Goal: Information Seeking & Learning: Learn about a topic

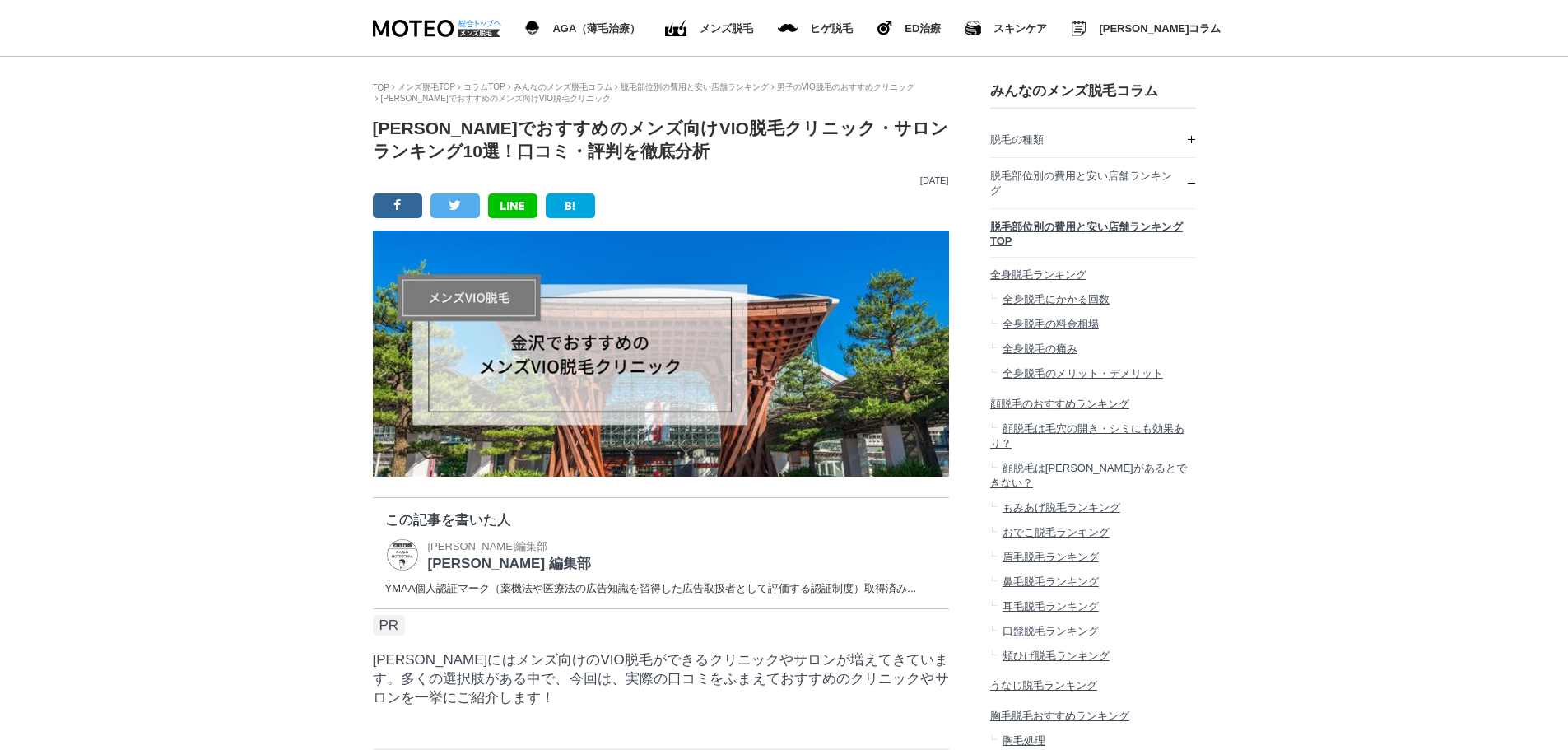
scroll to position [29362, 823]
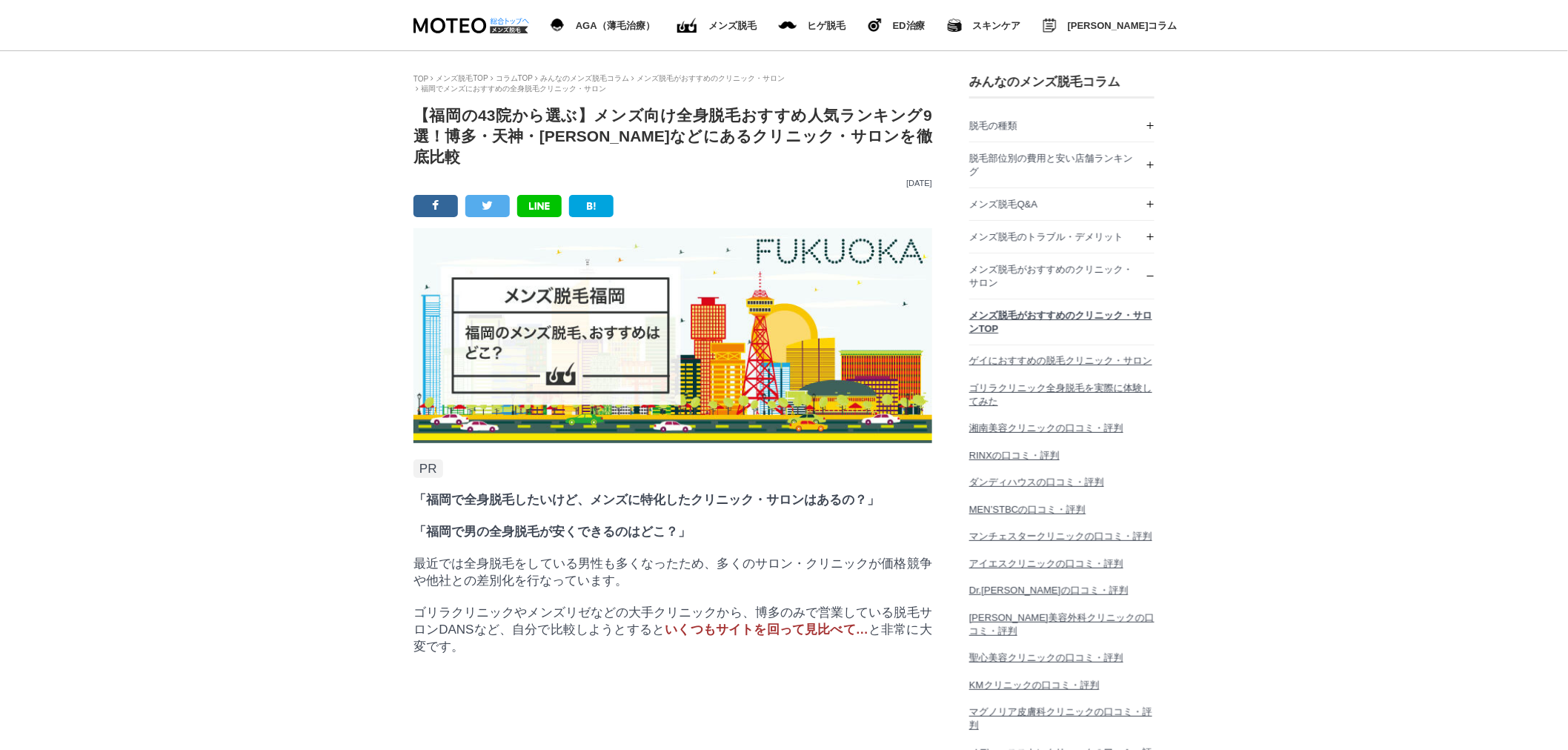
scroll to position [59179, 741]
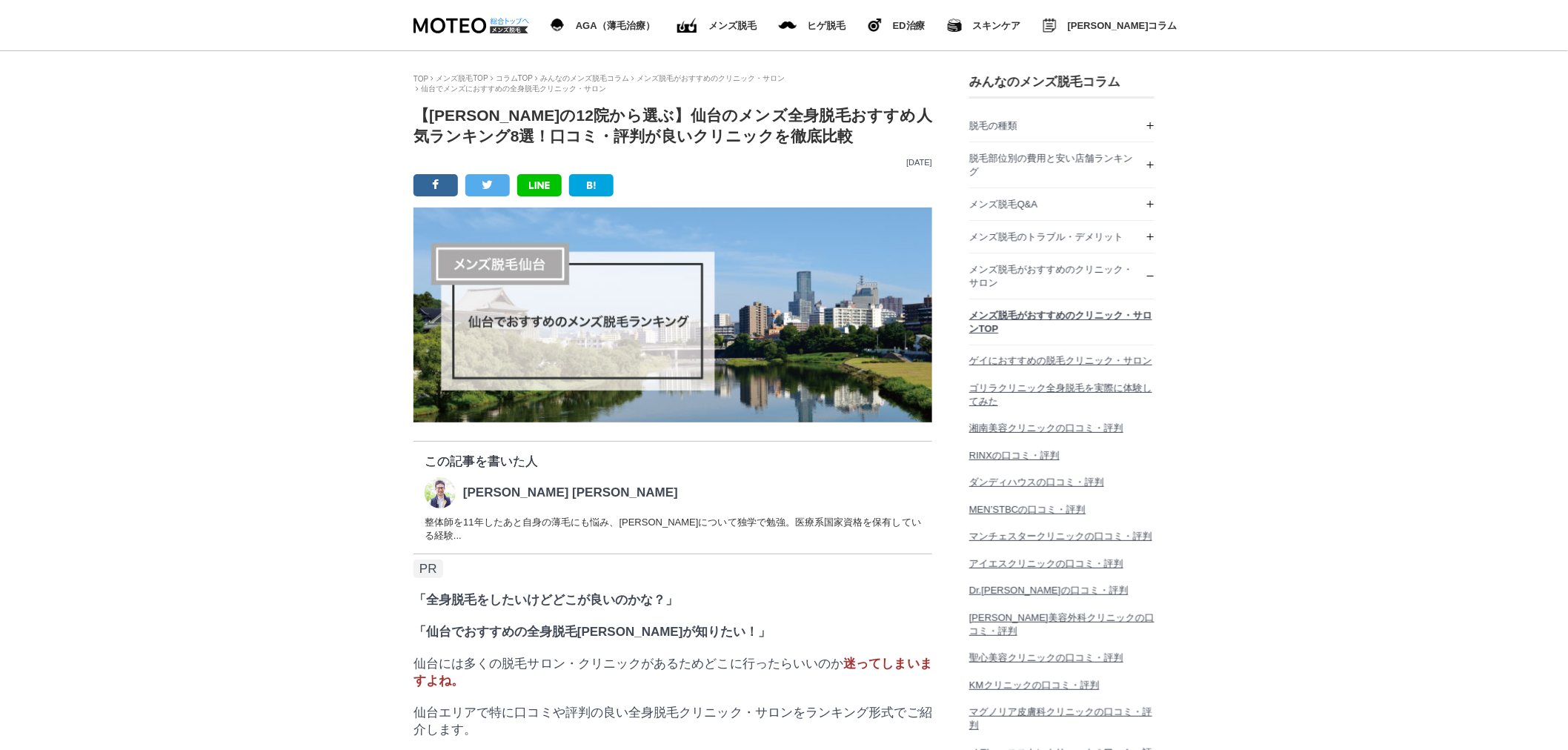
scroll to position [38311, 741]
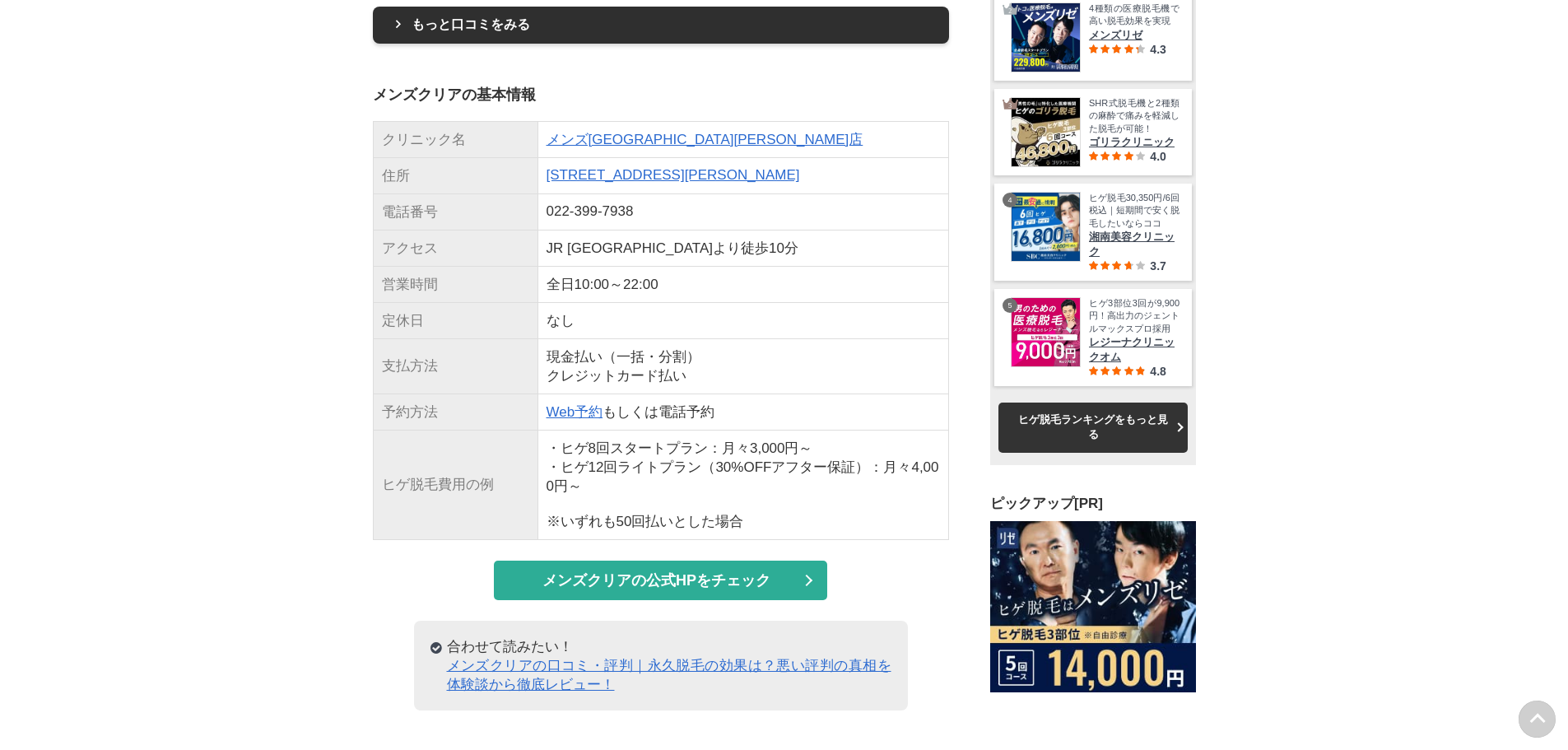
scroll to position [24456, 0]
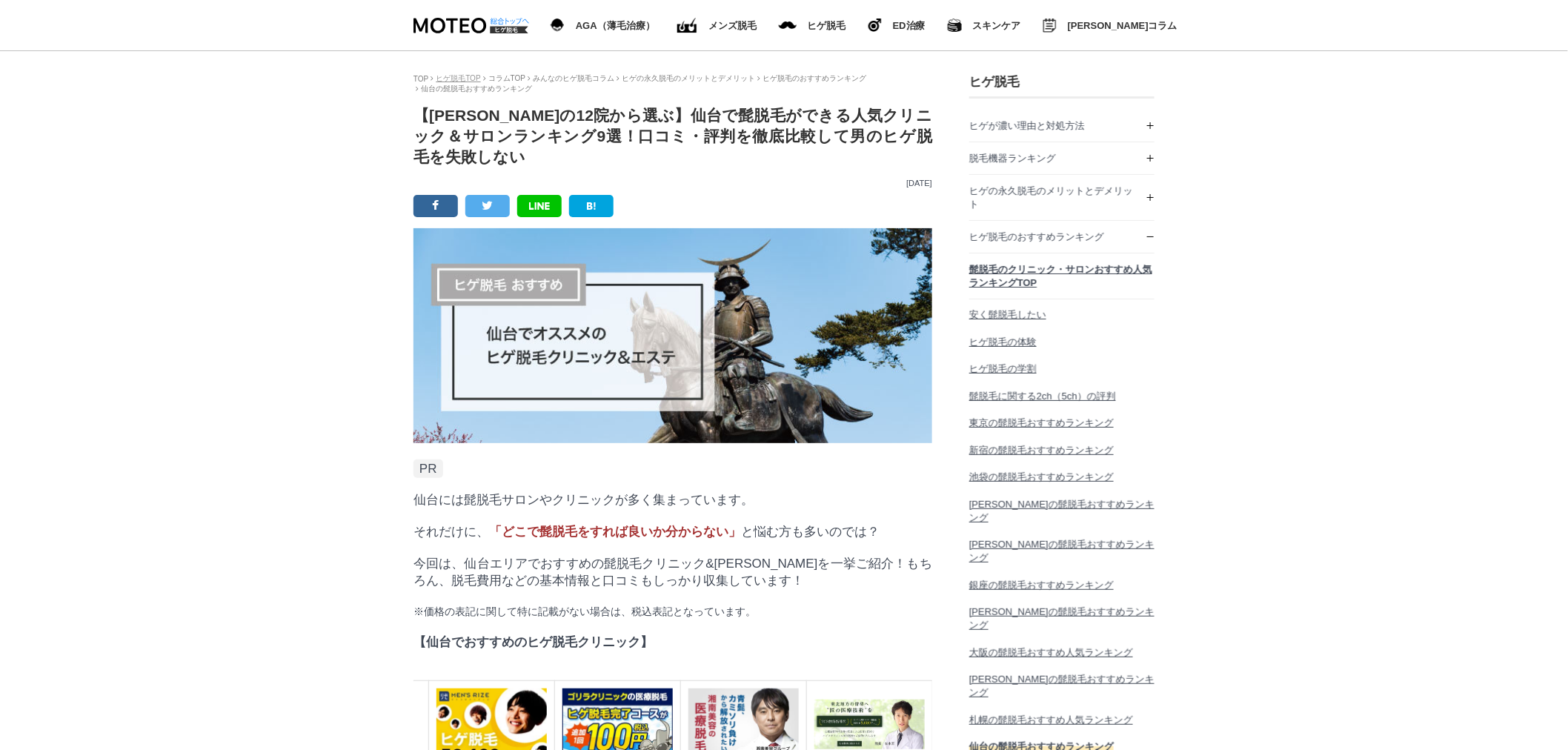
click at [460, 77] on link "ヒゲ脱毛TOP" at bounding box center [458, 78] width 45 height 8
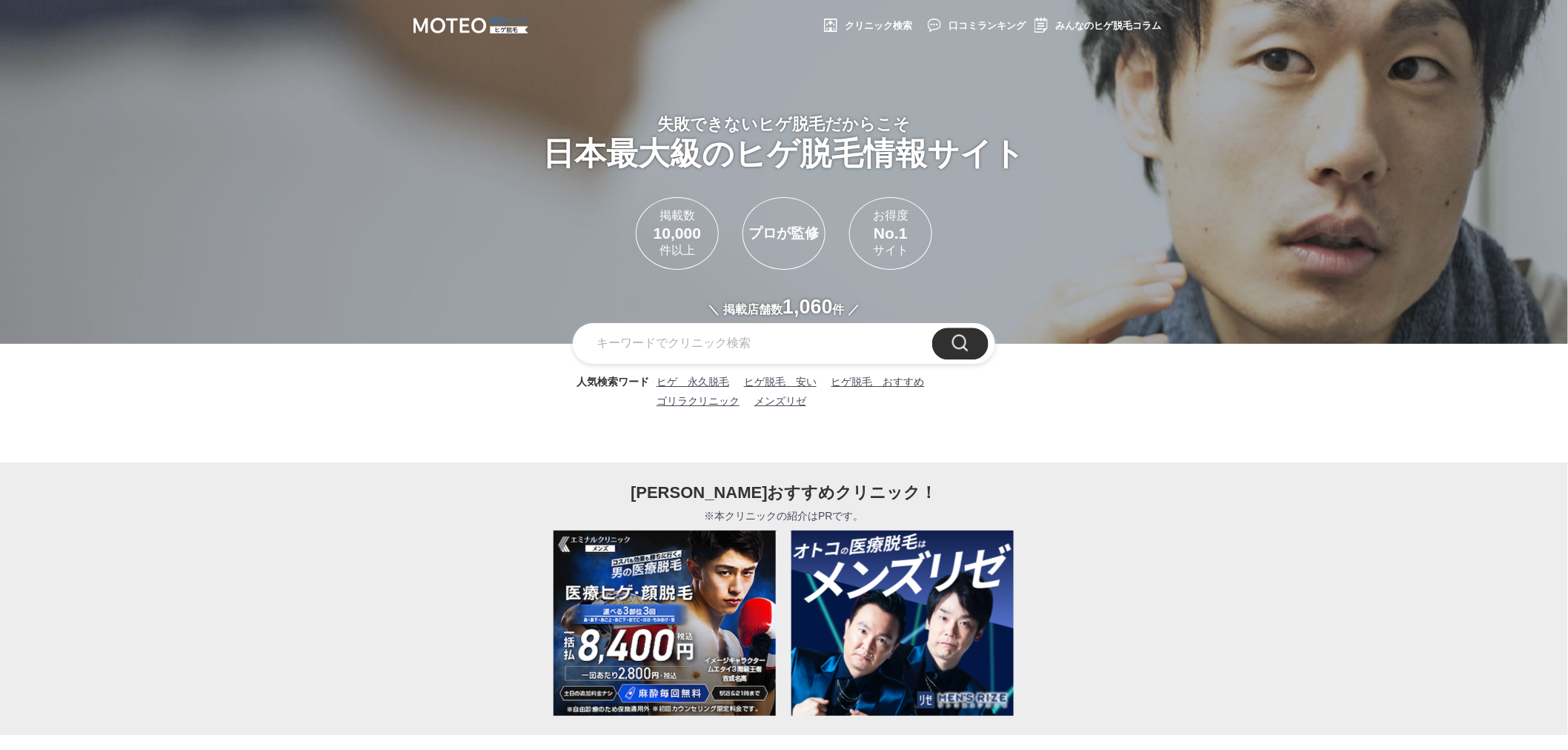
click at [682, 364] on input "text" at bounding box center [784, 344] width 422 height 40
type input "あ"
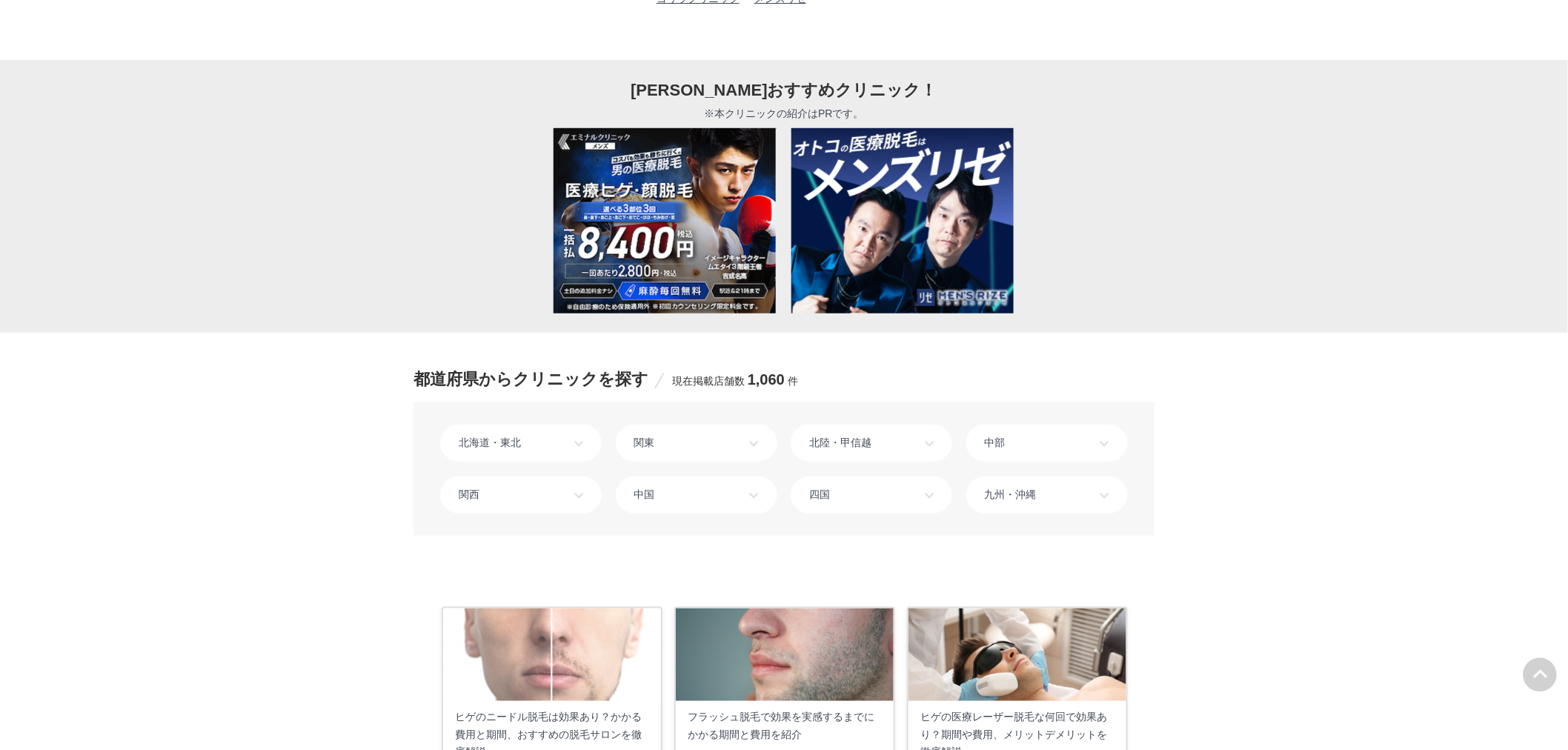
scroll to position [165, 0]
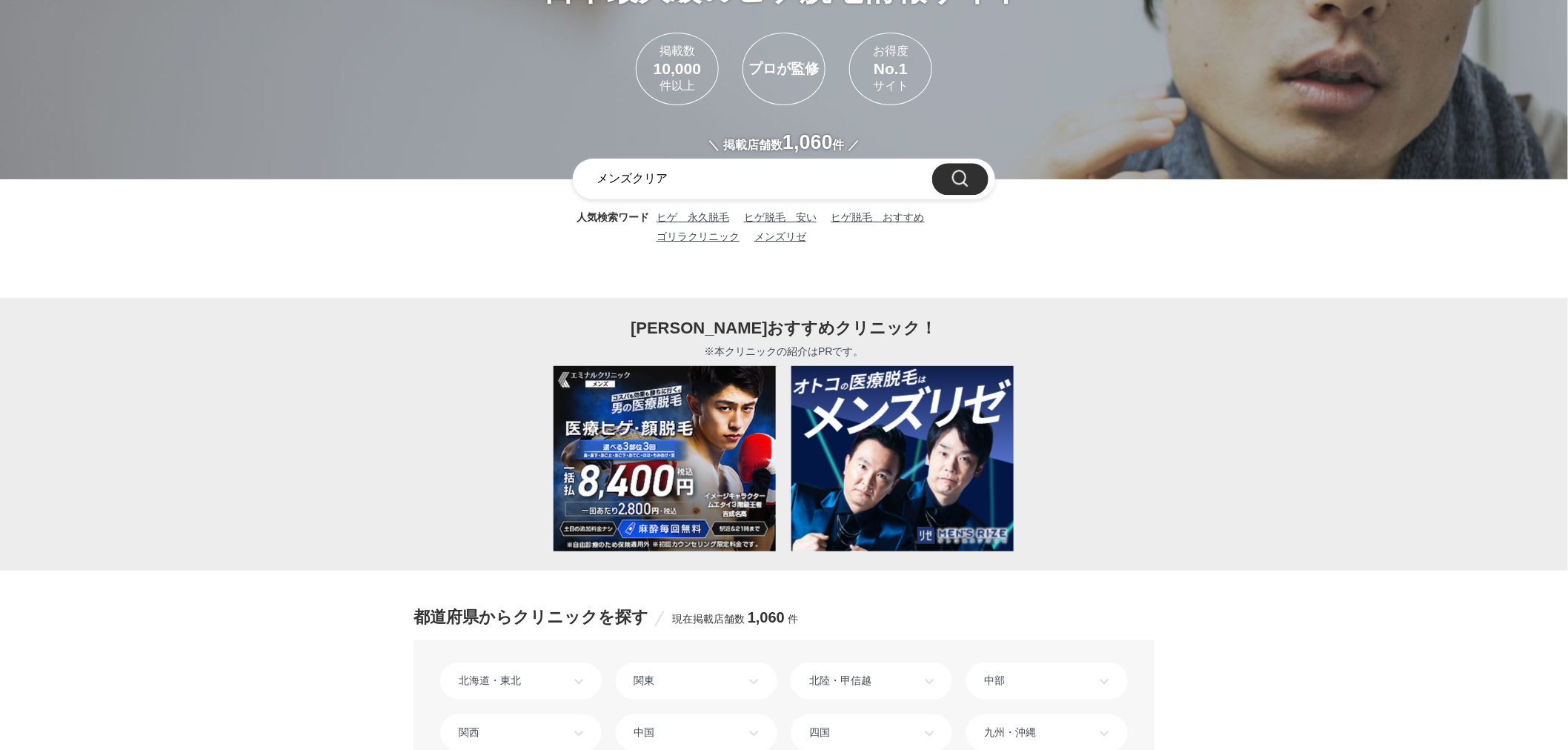
type input "メンズクリア"
click at [932, 163] on input "検索" at bounding box center [960, 179] width 56 height 33
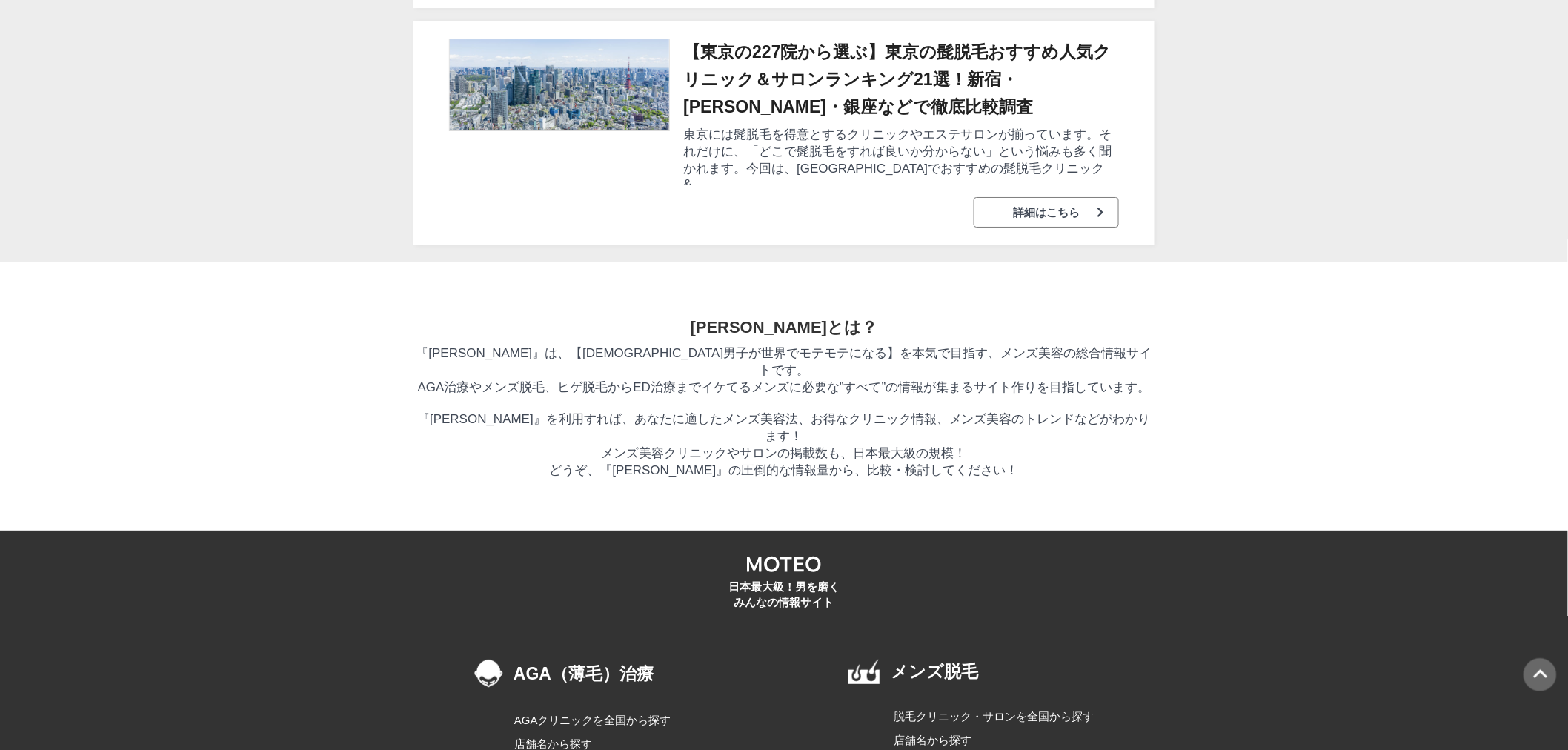
scroll to position [0, 0]
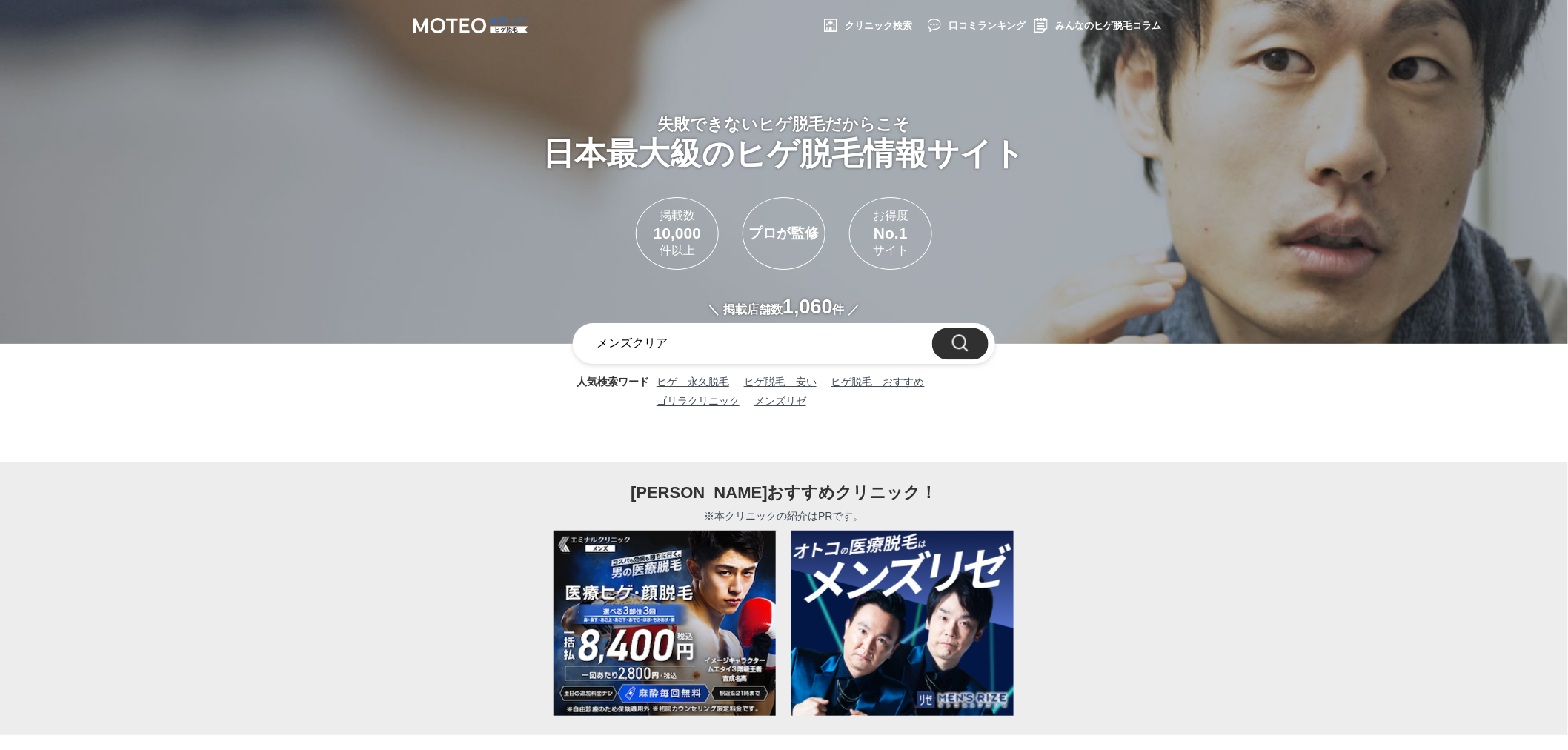
click at [698, 364] on input "メンズクリア" at bounding box center [784, 344] width 422 height 40
click at [940, 360] on input "検索" at bounding box center [960, 344] width 56 height 33
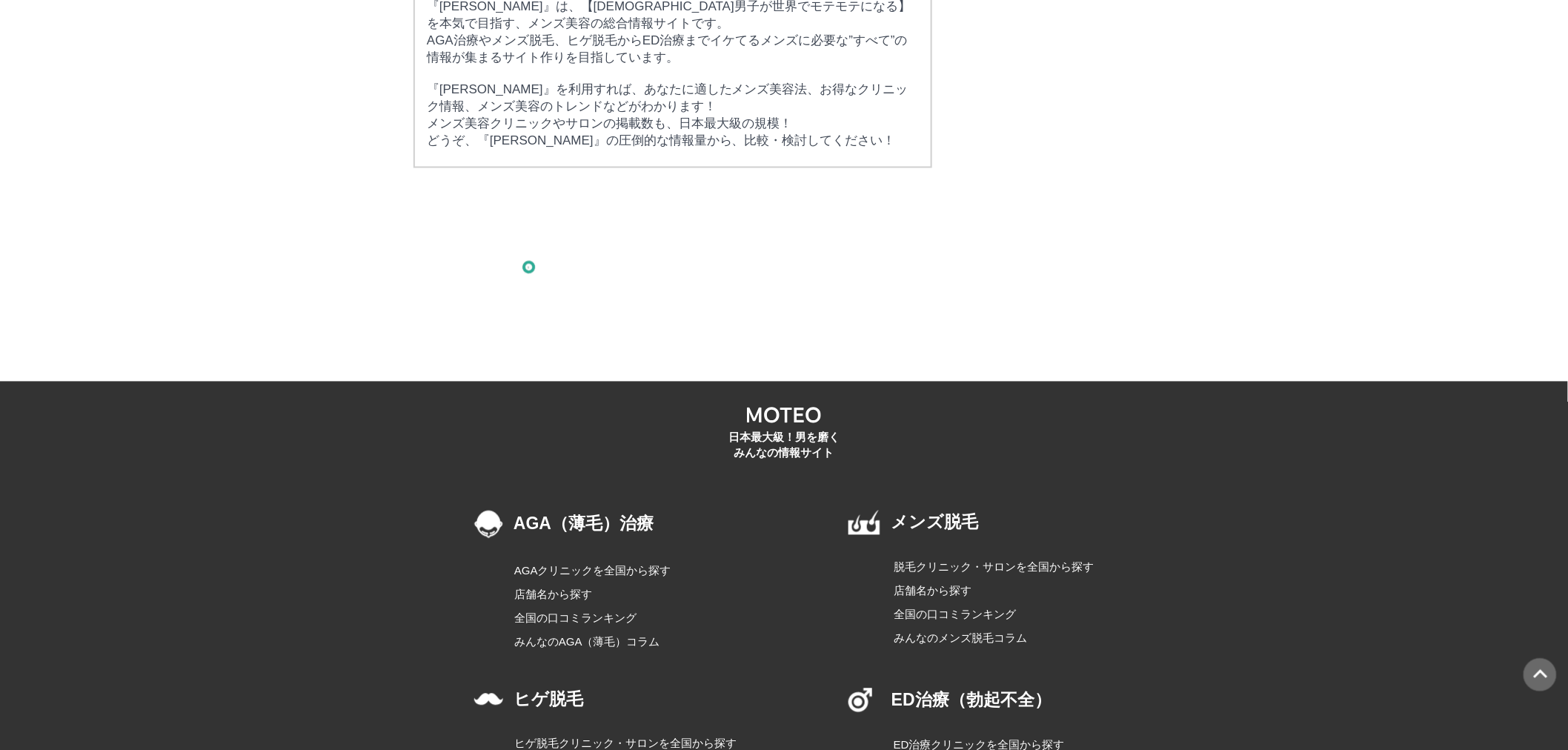
scroll to position [22789, 0]
